Goal: Task Accomplishment & Management: Complete application form

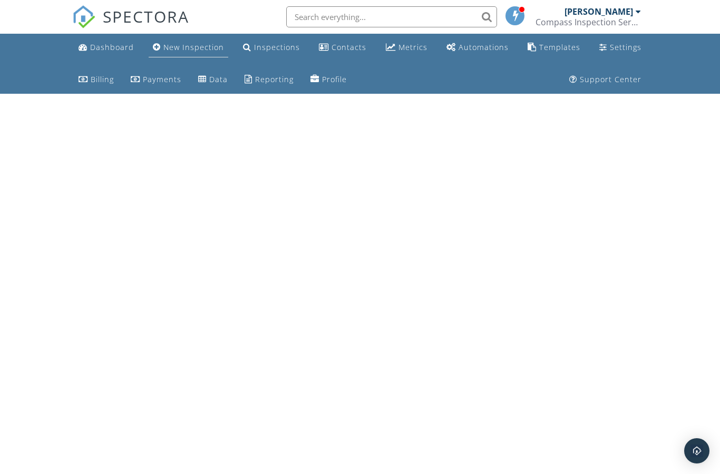
click at [179, 46] on div "New Inspection" at bounding box center [193, 47] width 61 height 10
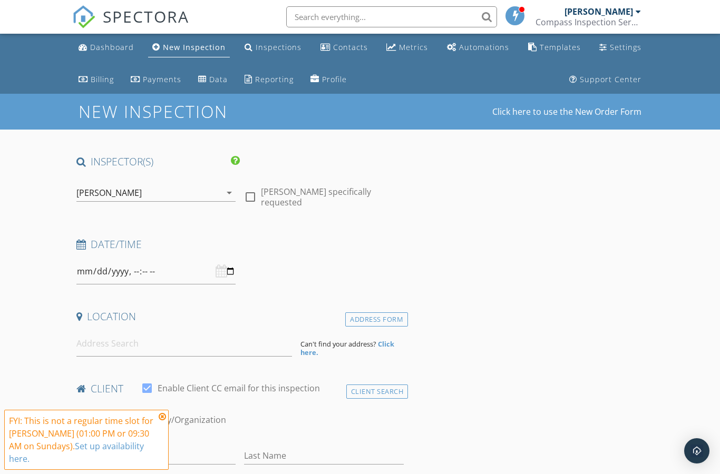
click at [224, 195] on icon "arrow_drop_down" at bounding box center [229, 193] width 13 height 13
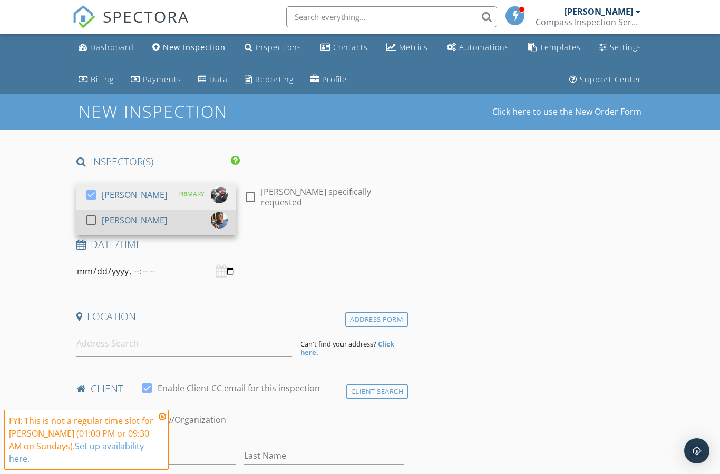
click at [93, 220] on div at bounding box center [91, 220] width 18 height 18
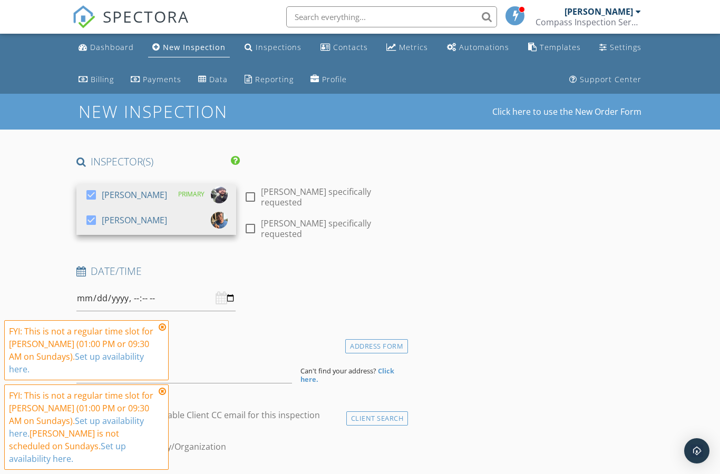
click at [166, 332] on icon at bounding box center [162, 327] width 7 height 8
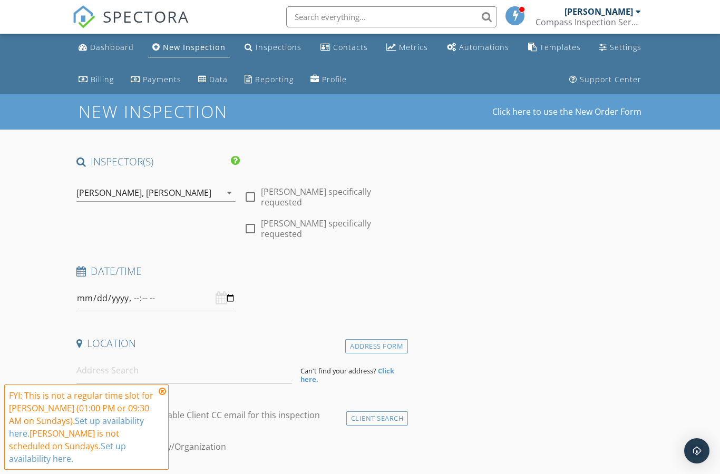
click at [163, 396] on icon at bounding box center [162, 391] width 7 height 8
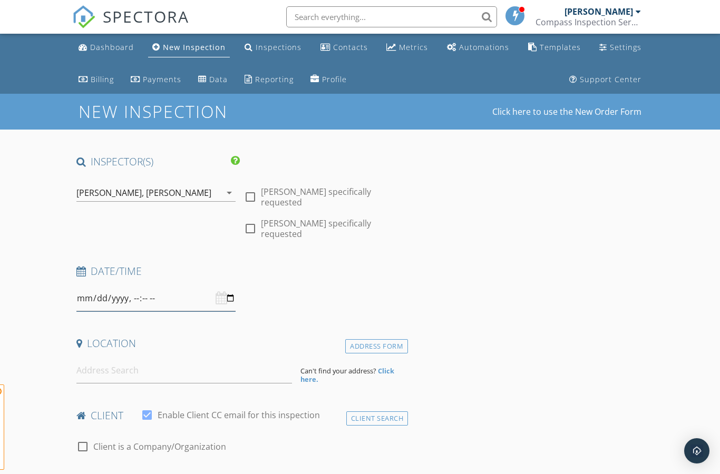
click at [196, 286] on input "datetime-local" at bounding box center [156, 299] width 160 height 26
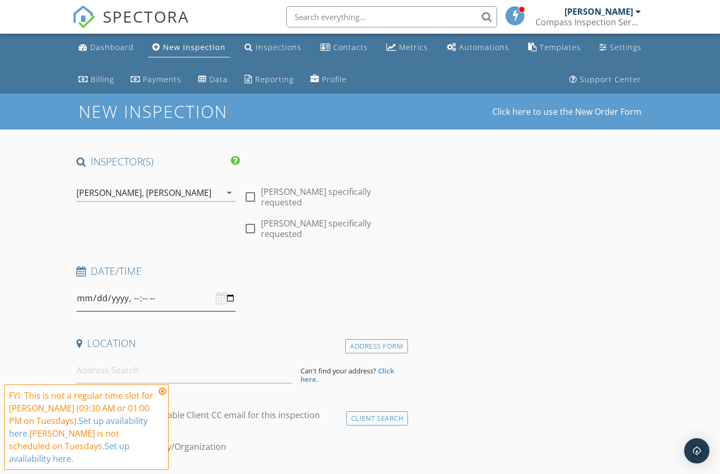
type input "2025-10-07T09:00"
click at [161, 396] on icon at bounding box center [162, 391] width 7 height 8
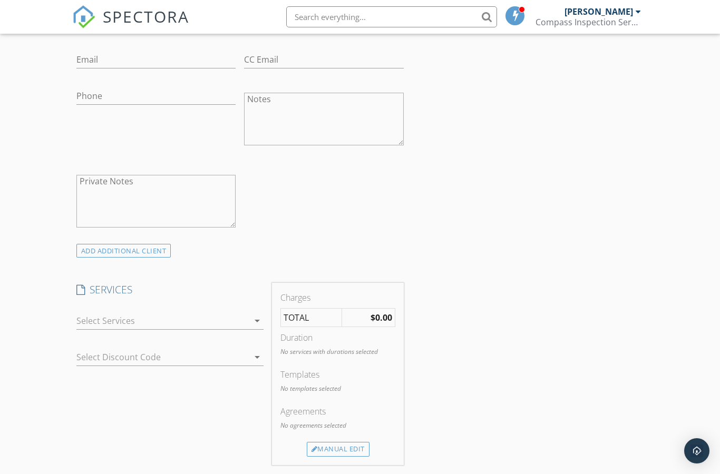
scroll to position [473, 0]
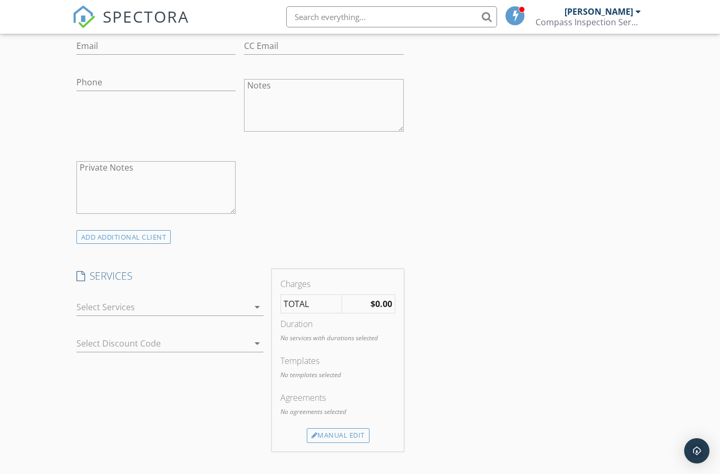
click at [229, 300] on div at bounding box center [162, 307] width 173 height 17
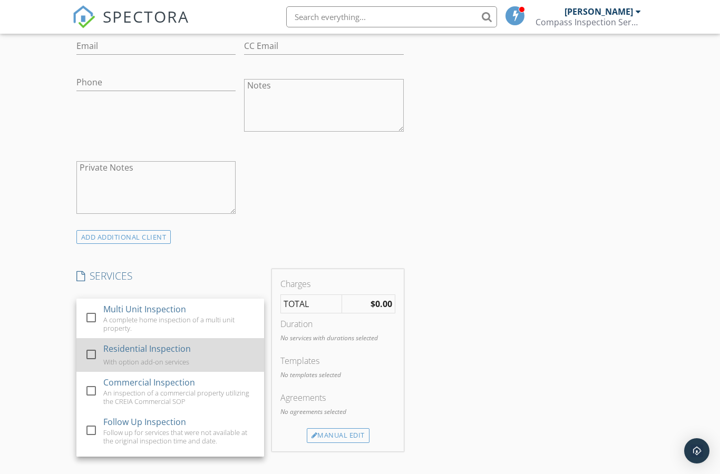
click at [96, 346] on div at bounding box center [91, 355] width 18 height 18
checkbox input "true"
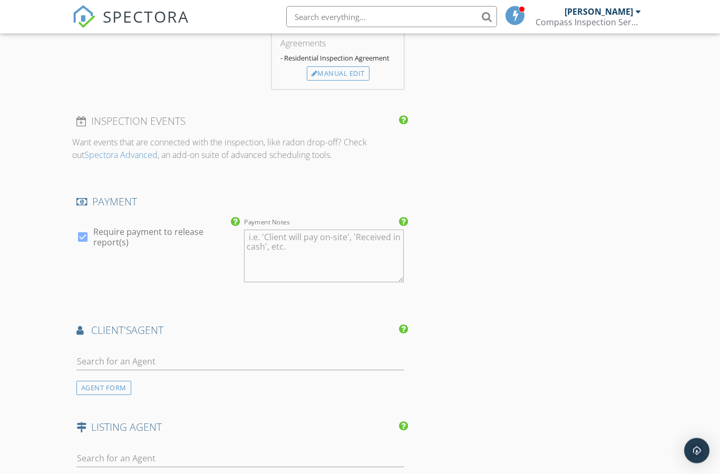
scroll to position [842, 0]
click at [155, 355] on input "text" at bounding box center [239, 363] width 327 height 17
type input "K"
type input "[PERSON_NAME]"
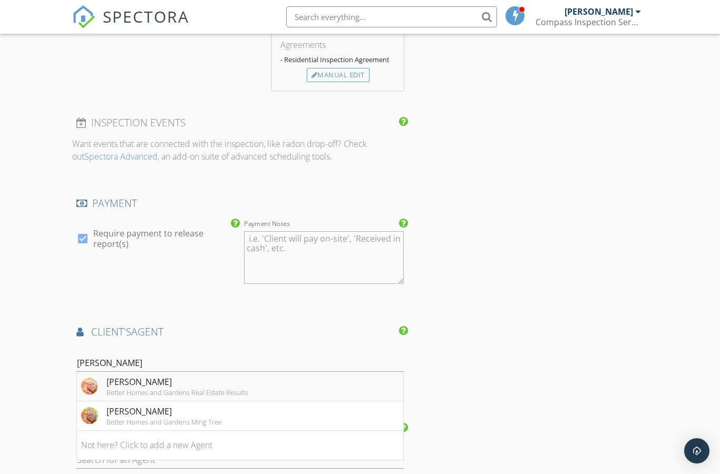
click at [180, 389] on div "Better Homes and Gardens Real Estate Results" at bounding box center [177, 393] width 142 height 8
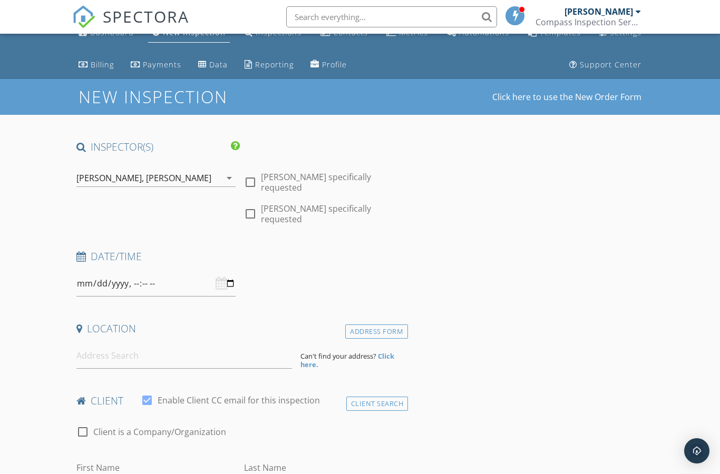
scroll to position [0, 0]
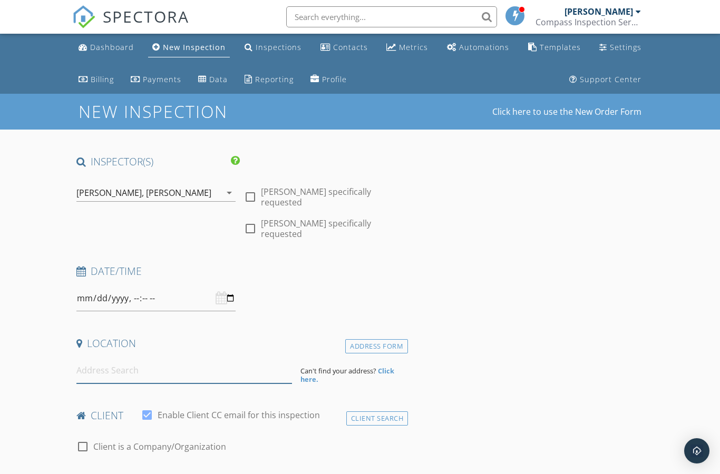
click at [133, 363] on input at bounding box center [184, 371] width 216 height 26
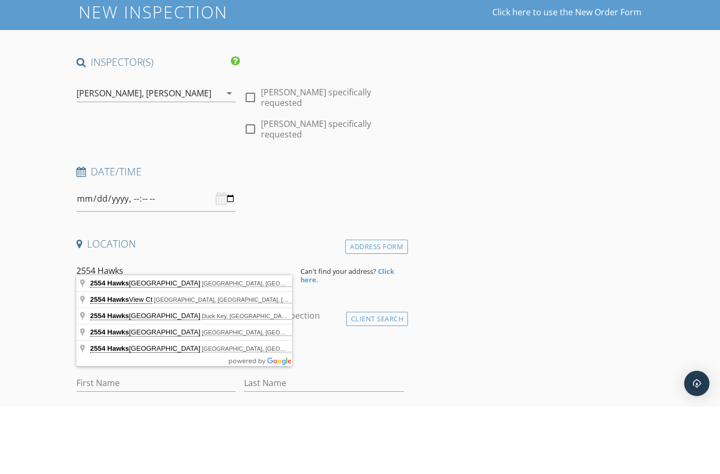
scroll to position [33, 0]
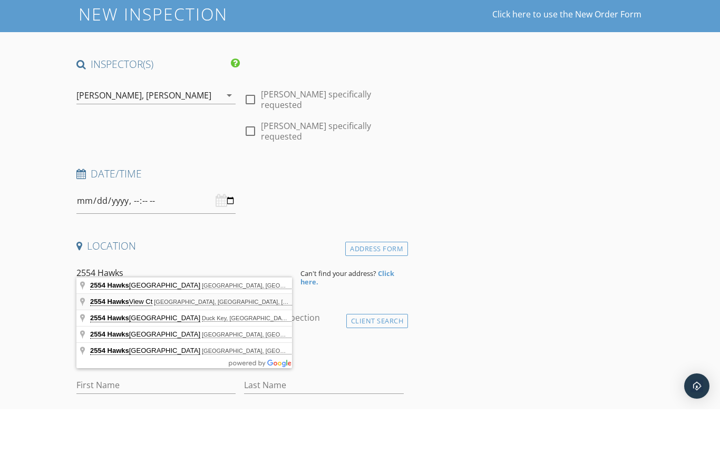
type input "2554 Hawks View Ct, McKinleyville, CA, USA"
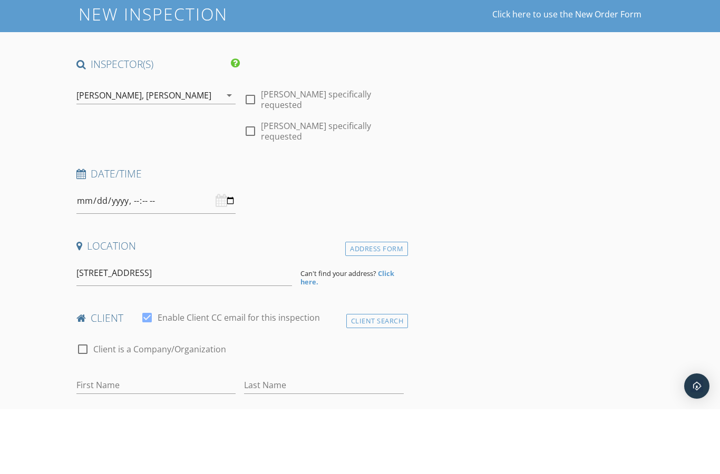
scroll to position [98, 0]
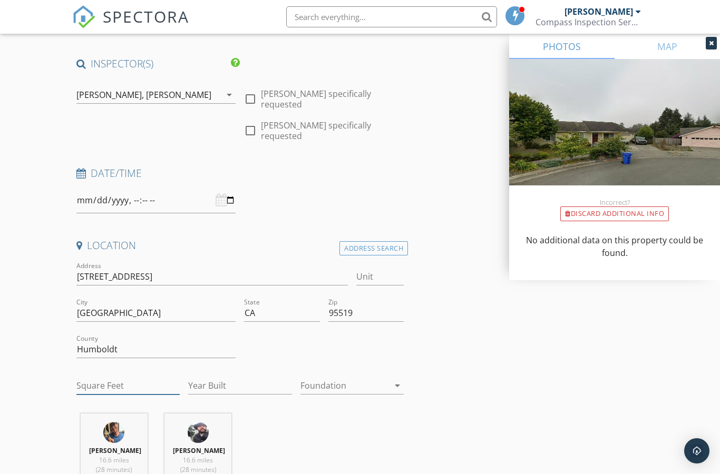
click at [145, 377] on input "Square Feet" at bounding box center [127, 385] width 103 height 17
type input "1548"
click at [240, 380] on input "Year Built" at bounding box center [239, 386] width 103 height 17
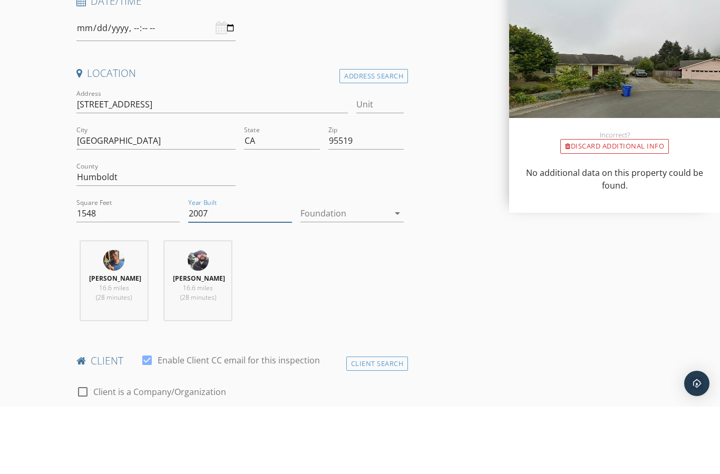
type input "2007"
click at [367, 309] on div "Ryan Barlow 16.6 miles (28 minutes) Shawn Herlihy 16.6 miles (28 minutes)" at bounding box center [240, 353] width 336 height 88
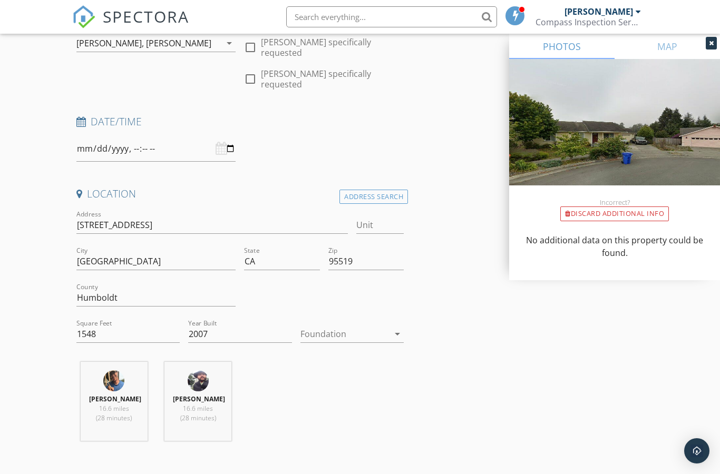
scroll to position [149, 0]
click at [95, 219] on input "2554 Hawks View Ct" at bounding box center [211, 225] width 271 height 17
type input "2454 Hawks View Ct"
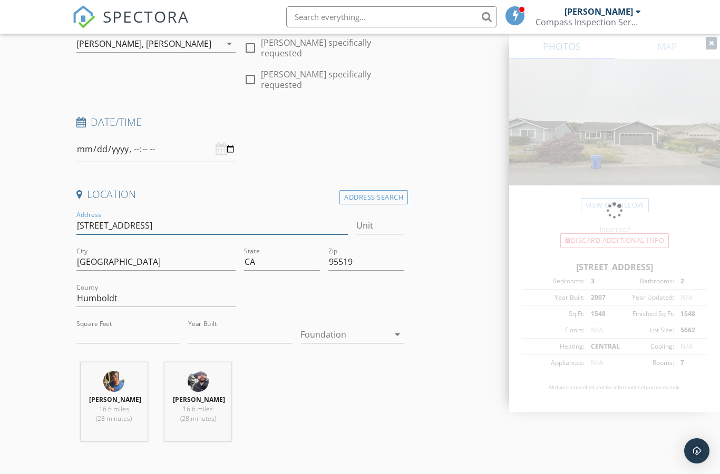
type input "1548"
type input "2007"
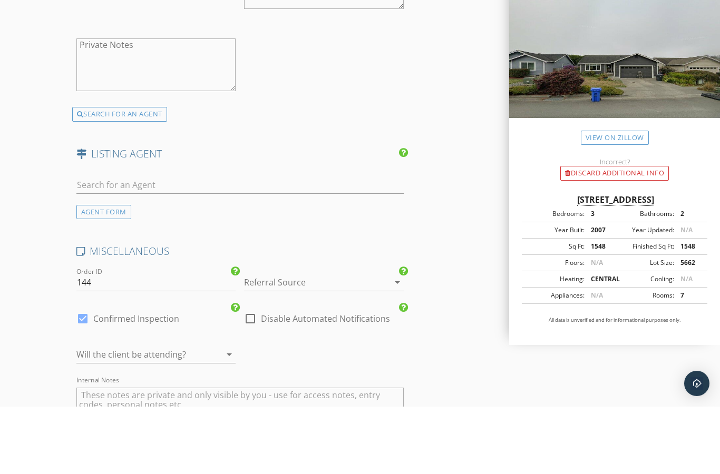
scroll to position [1516, 0]
type input "2454 Hawks View Ct"
click at [261, 339] on div at bounding box center [309, 347] width 130 height 17
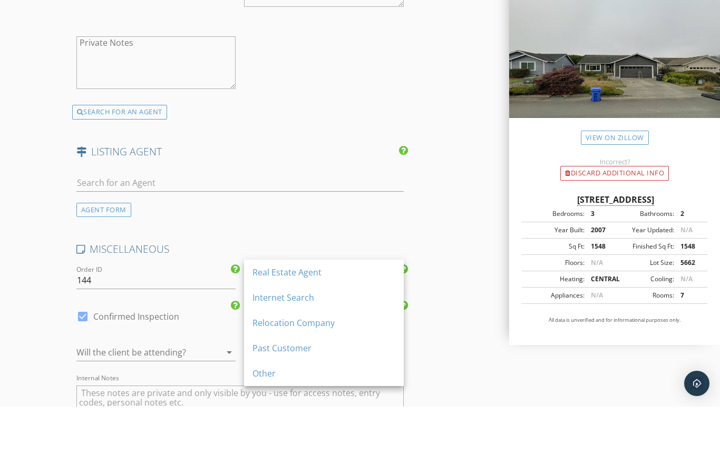
scroll to position [1583, 0]
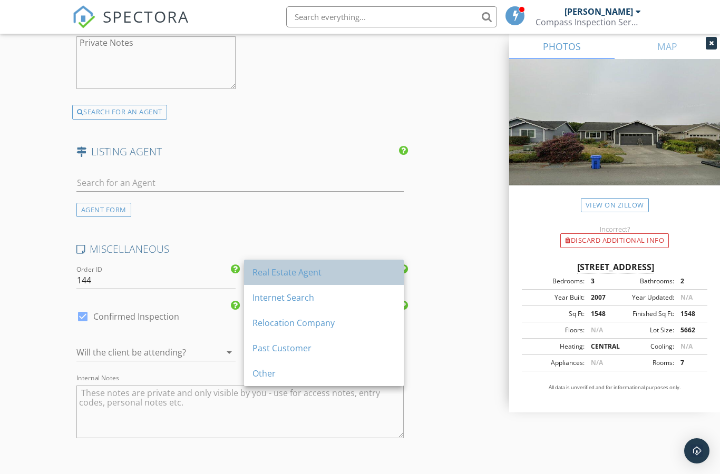
click at [292, 269] on div "Real Estate Agent" at bounding box center [324, 272] width 143 height 13
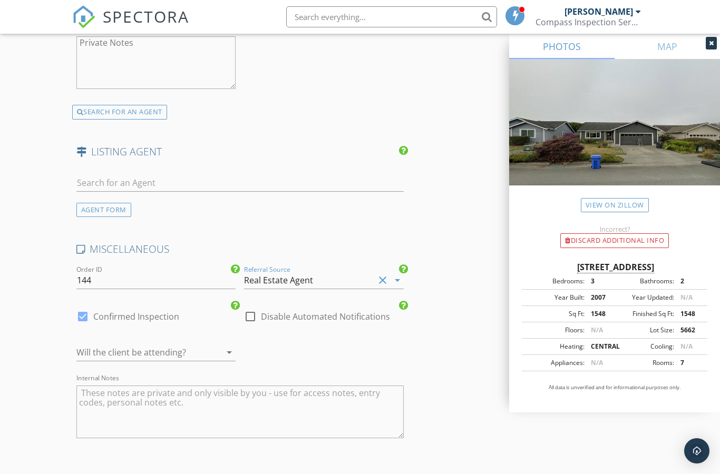
click at [85, 308] on div at bounding box center [83, 317] width 18 height 18
checkbox input "false"
checkbox input "true"
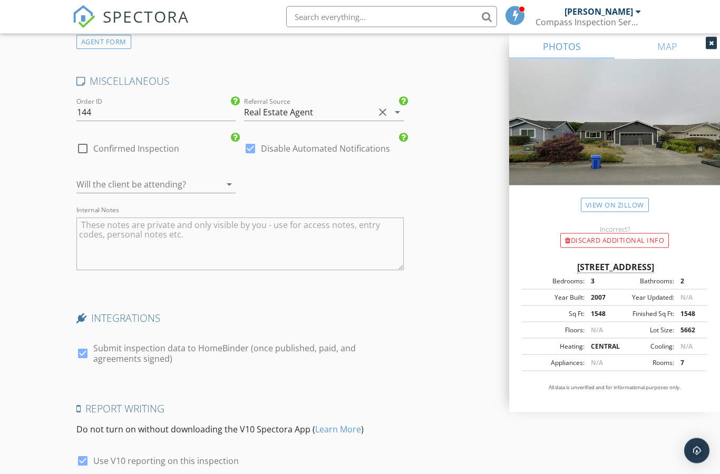
scroll to position [1789, 0]
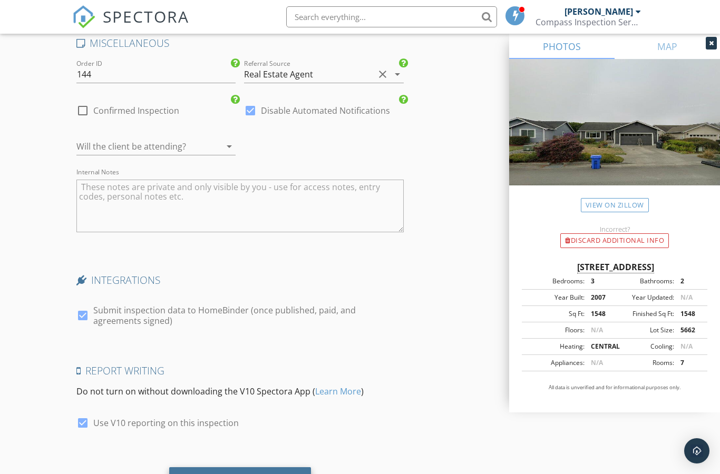
click at [271, 474] on div "Save Inspection" at bounding box center [240, 481] width 74 height 11
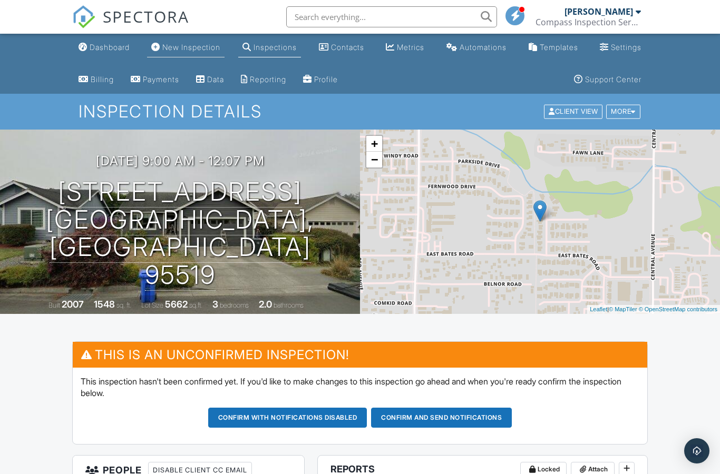
click at [196, 48] on div "New Inspection" at bounding box center [191, 47] width 58 height 9
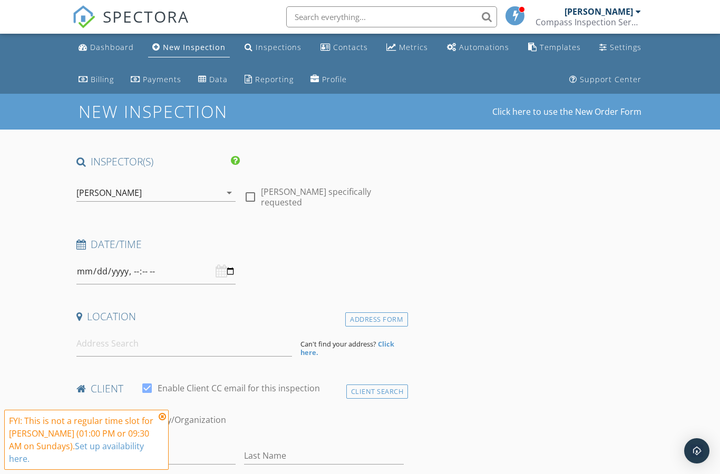
click at [232, 195] on icon "arrow_drop_down" at bounding box center [229, 193] width 13 height 13
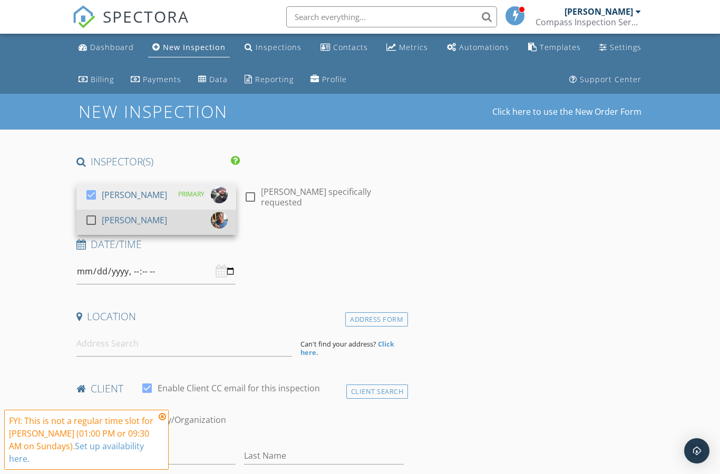
click at [93, 220] on div at bounding box center [91, 220] width 18 height 18
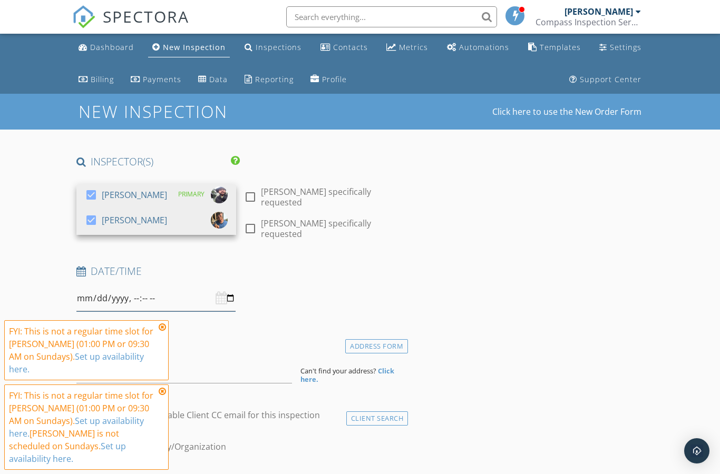
click at [187, 290] on input "datetime-local" at bounding box center [156, 299] width 160 height 26
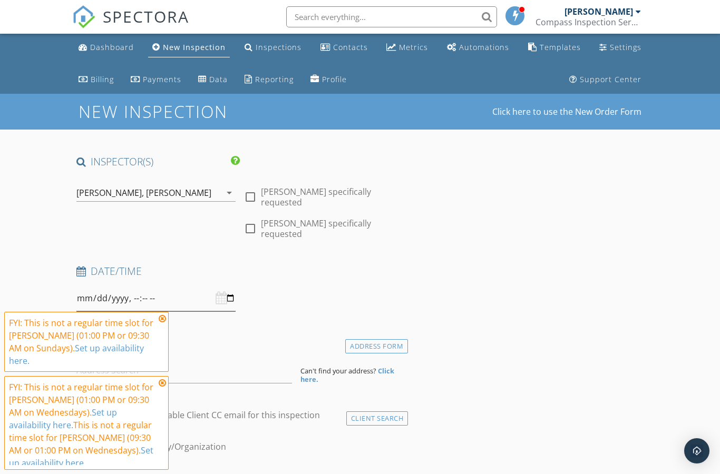
type input "2025-10-01T09:30"
click at [163, 321] on icon at bounding box center [162, 319] width 7 height 8
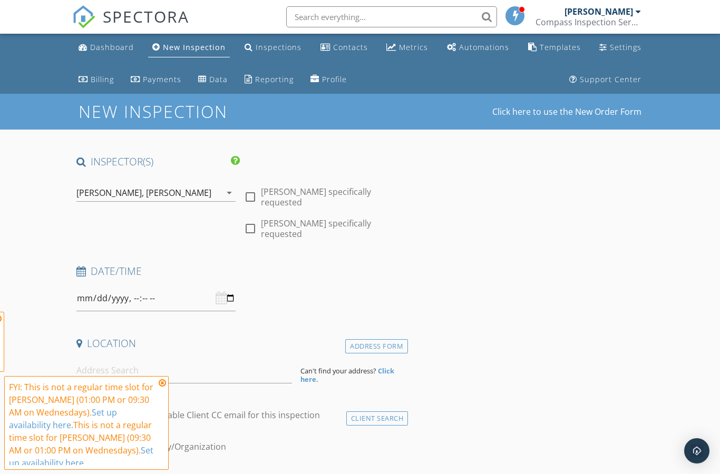
click at [164, 384] on icon at bounding box center [162, 383] width 7 height 8
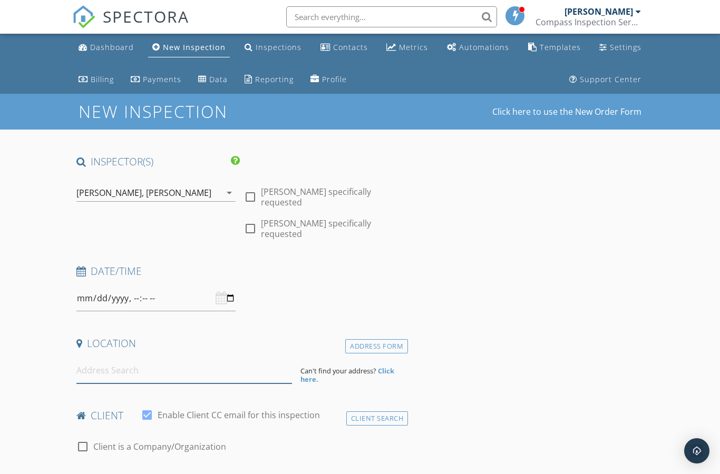
click at [121, 370] on input at bounding box center [184, 371] width 216 height 26
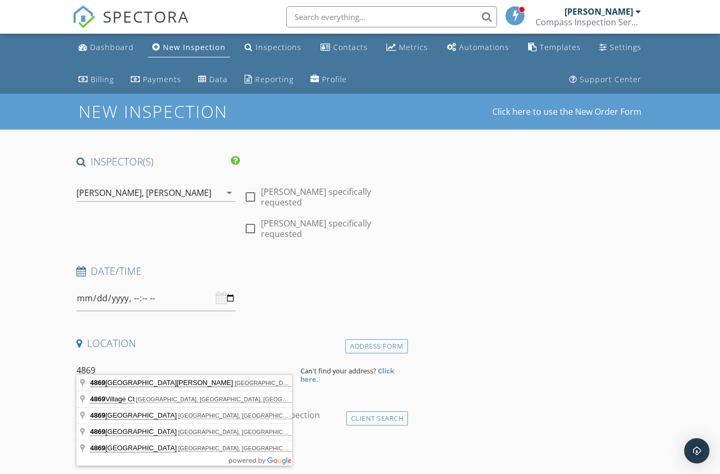
type input "4869 Hidden Meadows Lane, Eureka, CA, USA"
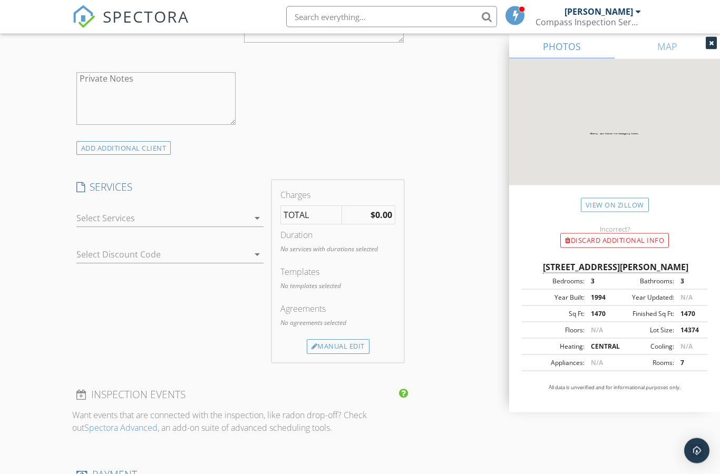
scroll to position [818, 0]
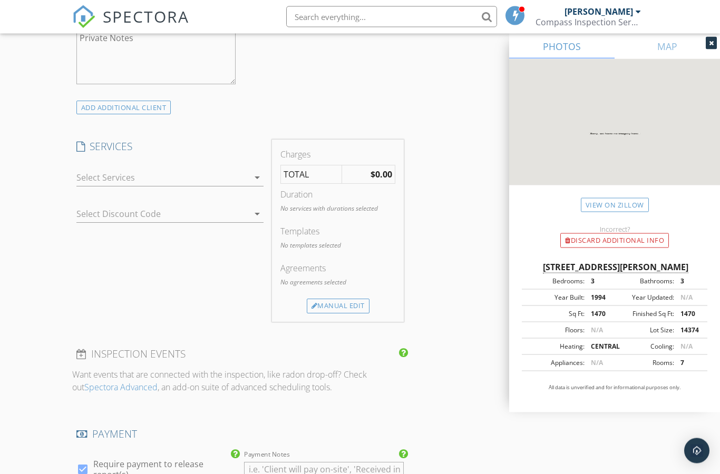
click at [245, 170] on div at bounding box center [162, 178] width 173 height 17
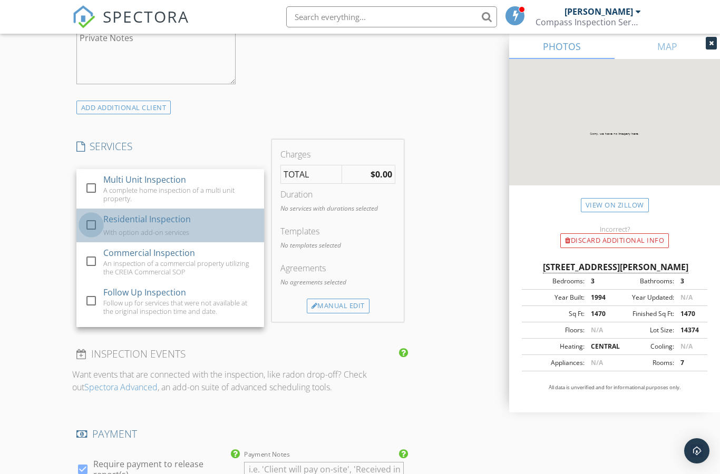
click at [96, 218] on div at bounding box center [91, 225] width 18 height 18
checkbox input "true"
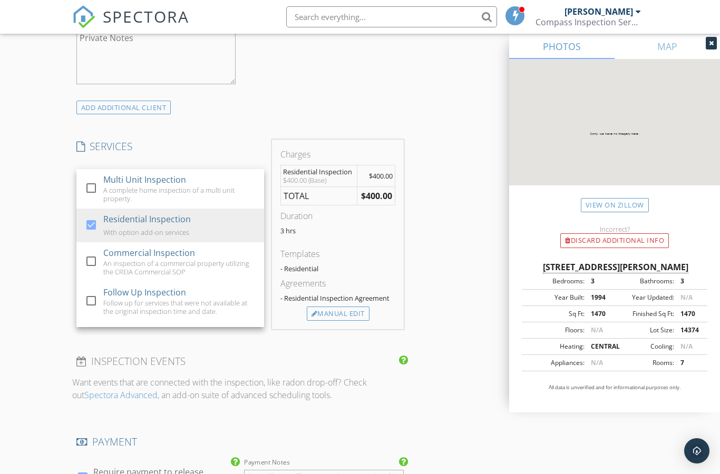
click at [40, 307] on div "New Inspection Click here to use the New Order Form INSPECTOR(S) check_box Shaw…" at bounding box center [360, 263] width 720 height 1976
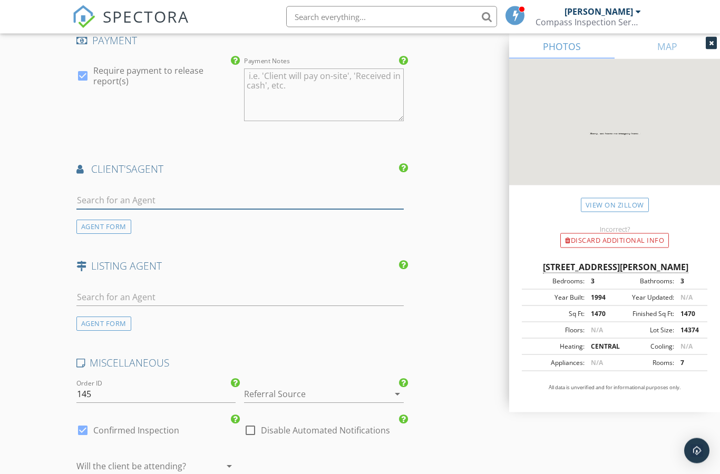
click at [247, 192] on input "text" at bounding box center [239, 200] width 327 height 17
type input "Ana"
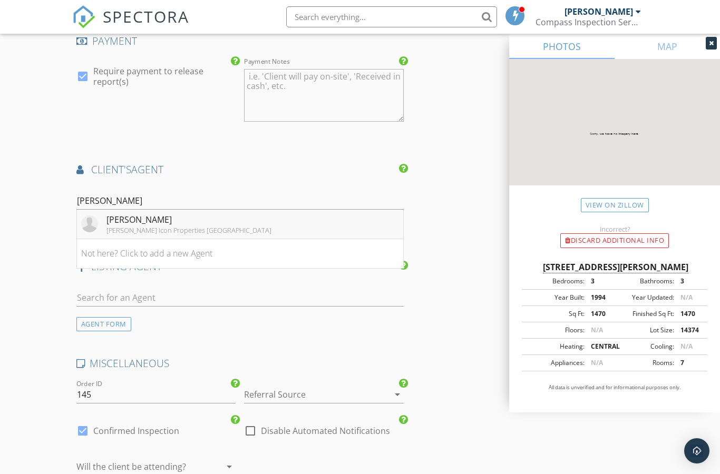
click at [195, 226] on li "Ana Zamorano Corcoran Icon Properties Eureka" at bounding box center [240, 225] width 326 height 30
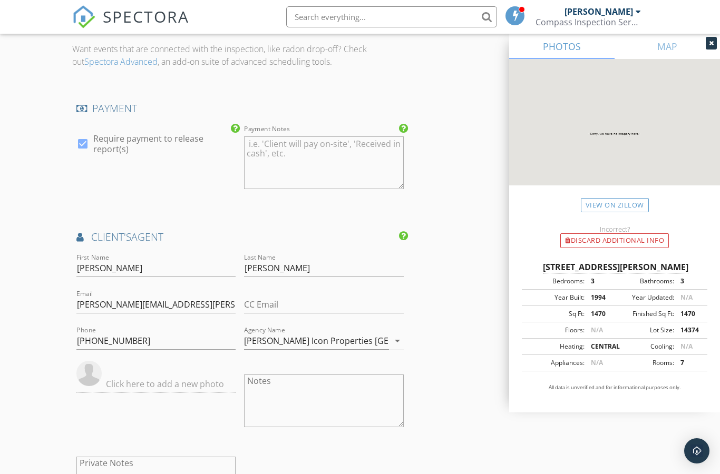
scroll to position [1181, 0]
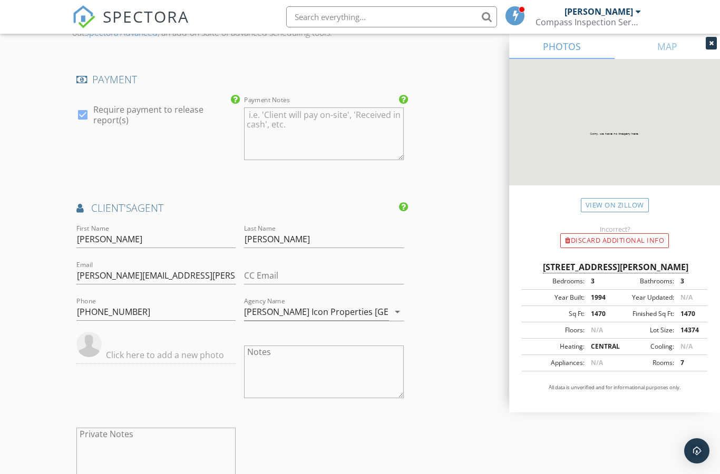
click at [167, 347] on input "text" at bounding box center [156, 355] width 160 height 17
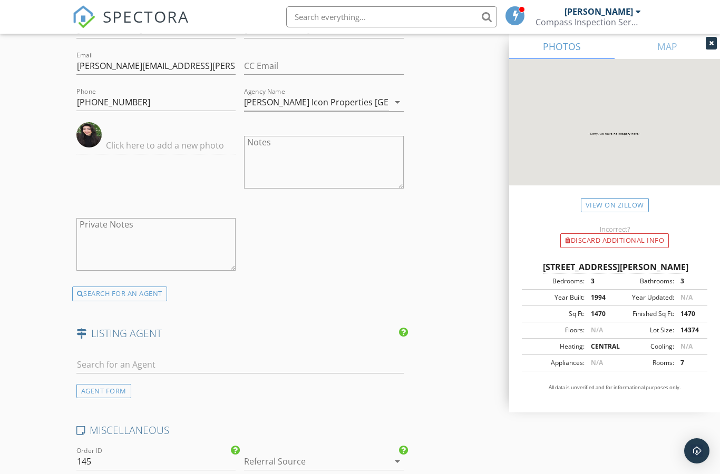
scroll to position [1399, 0]
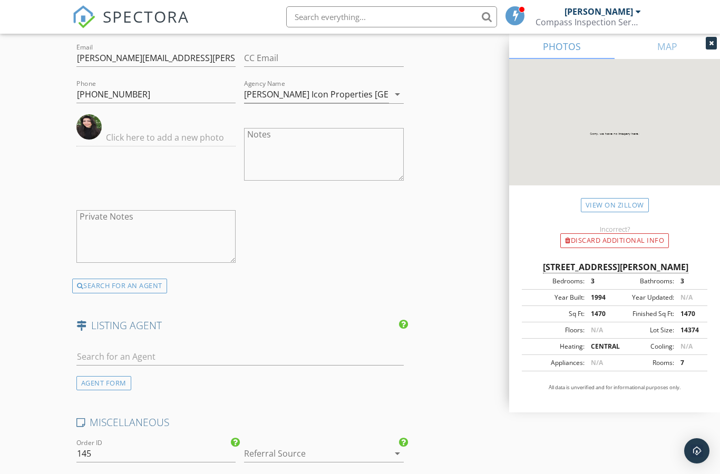
click at [373, 445] on div at bounding box center [309, 453] width 130 height 17
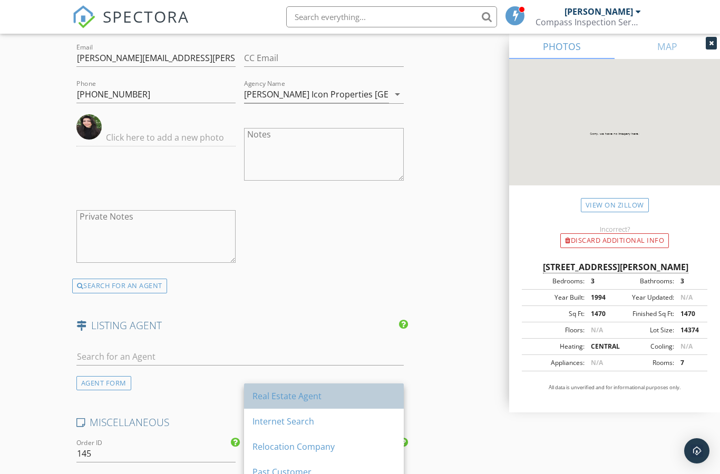
click at [335, 395] on div "Real Estate Agent" at bounding box center [324, 396] width 143 height 13
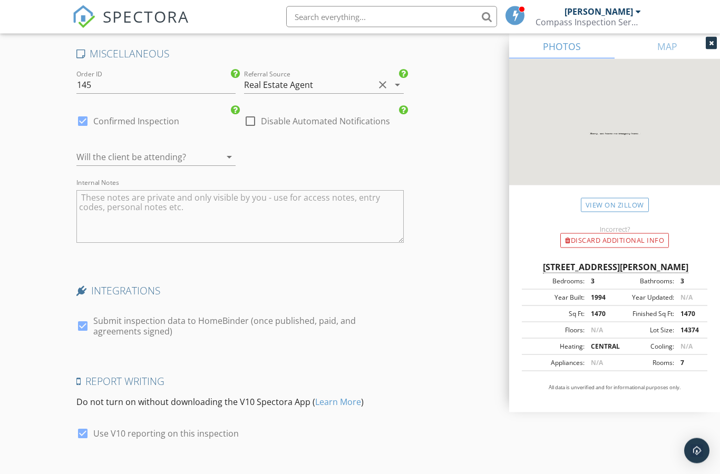
scroll to position [1778, 0]
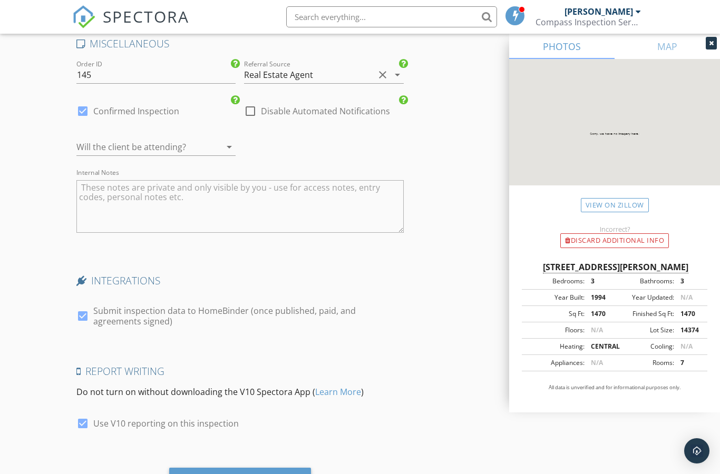
click at [85, 102] on div at bounding box center [83, 111] width 18 height 18
checkbox input "false"
checkbox input "true"
click at [264, 474] on div "Save Inspection" at bounding box center [240, 482] width 74 height 11
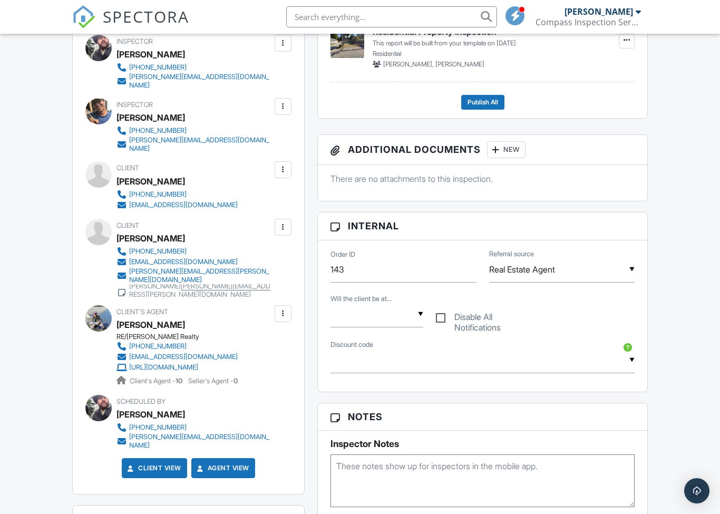
scroll to position [326, 0]
